Goal: Task Accomplishment & Management: Use online tool/utility

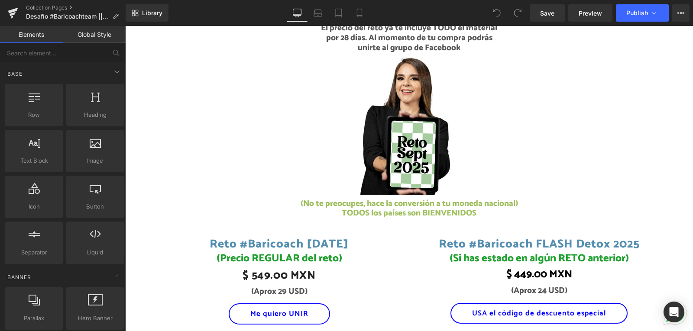
scroll to position [910, 0]
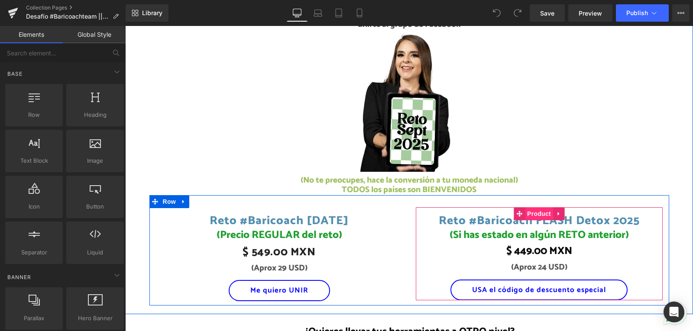
click at [539, 213] on span "Product" at bounding box center [539, 213] width 28 height 13
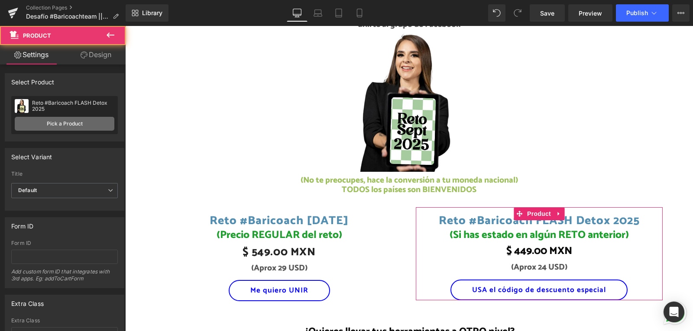
click at [72, 123] on link "Pick a Product" at bounding box center [65, 124] width 100 height 14
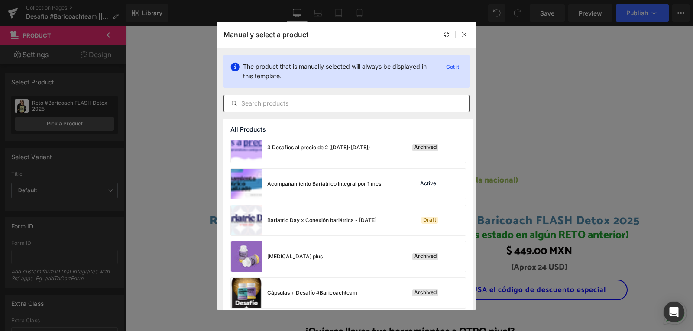
scroll to position [87, 0]
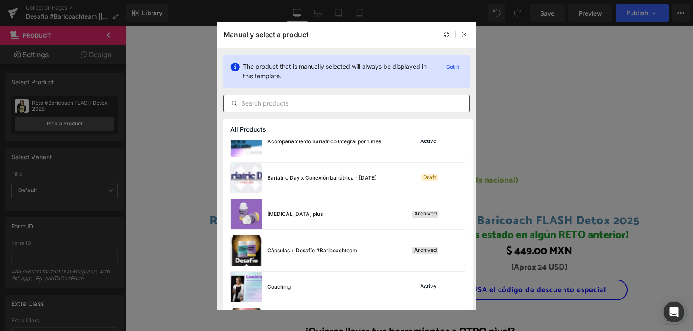
click at [327, 104] on input "text" at bounding box center [346, 103] width 245 height 10
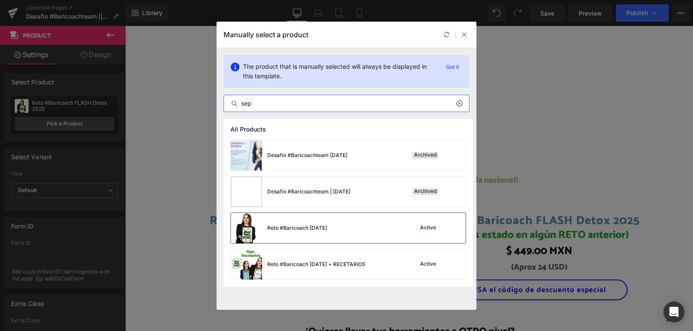
type input "sep"
click at [374, 230] on div "Reto #Baricoach [DATE] Active" at bounding box center [348, 228] width 235 height 30
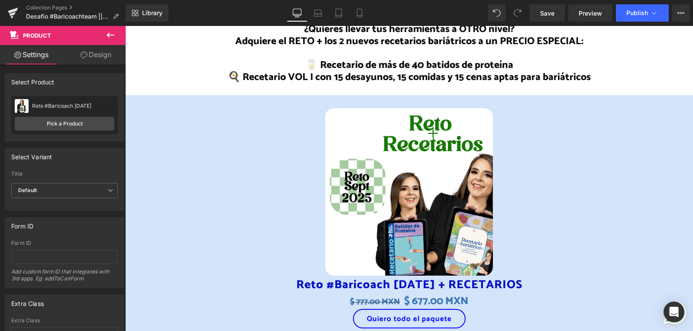
scroll to position [1213, 0]
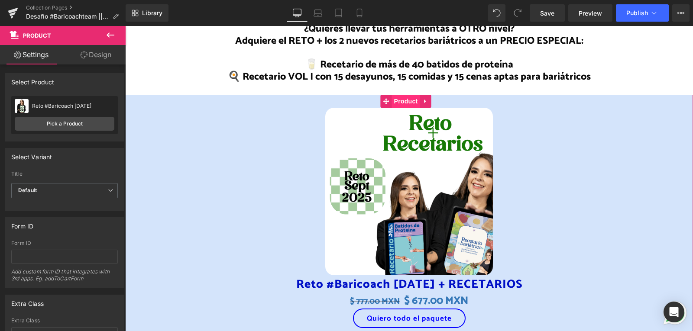
click at [409, 100] on span "Product" at bounding box center [406, 101] width 28 height 13
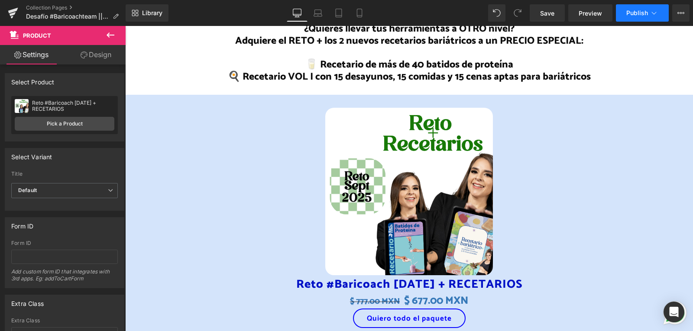
click at [642, 16] on span "Publish" at bounding box center [637, 13] width 22 height 7
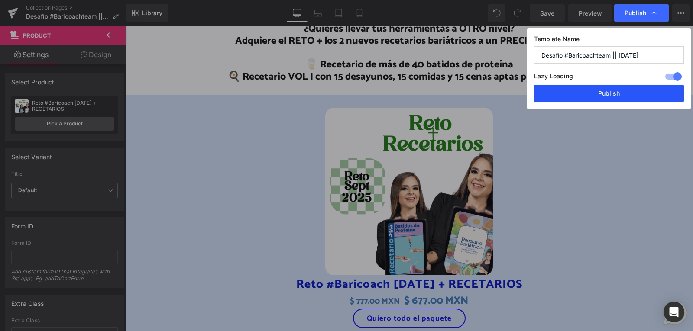
click at [614, 93] on button "Publish" at bounding box center [609, 93] width 150 height 17
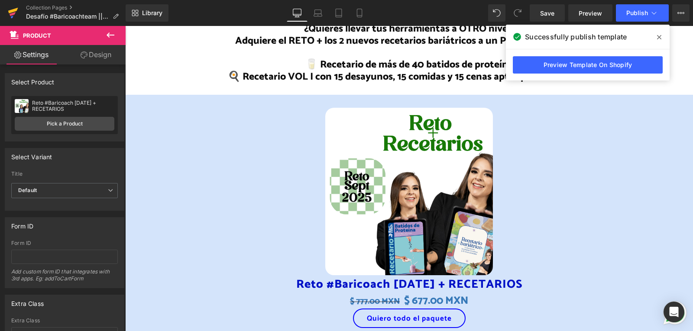
click at [11, 10] on icon at bounding box center [13, 11] width 10 height 6
